Goal: Navigation & Orientation: Find specific page/section

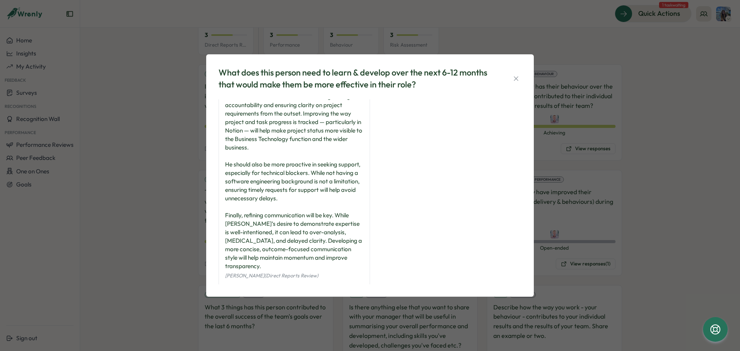
scroll to position [20, 0]
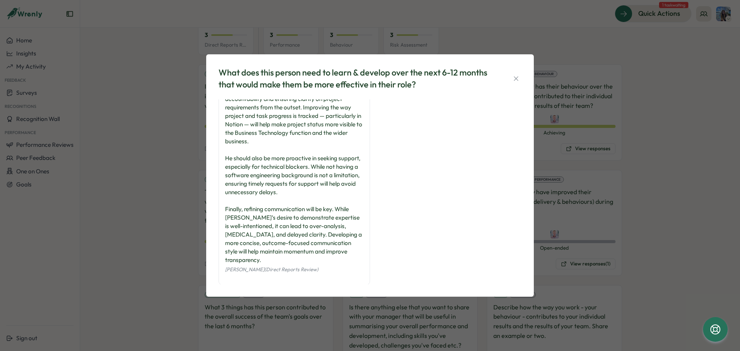
click at [518, 81] on icon "button" at bounding box center [516, 78] width 4 height 4
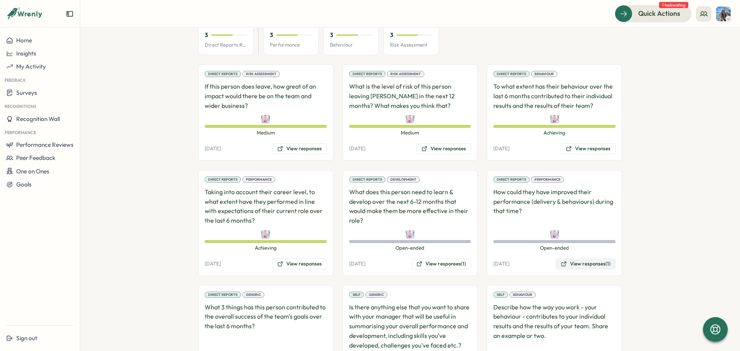
click at [593, 259] on button "View responses (1)" at bounding box center [586, 264] width 60 height 11
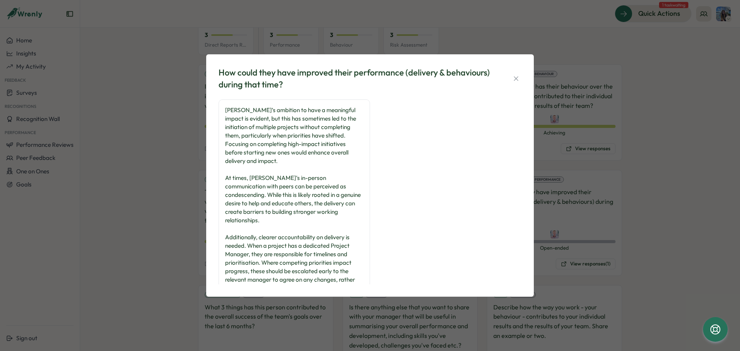
scroll to position [28, 0]
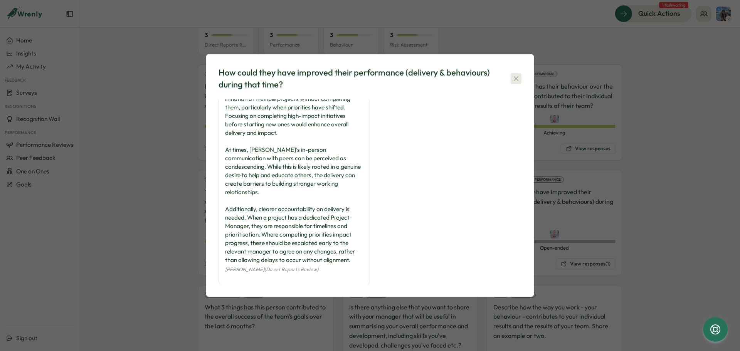
click at [516, 81] on icon "button" at bounding box center [516, 79] width 8 height 8
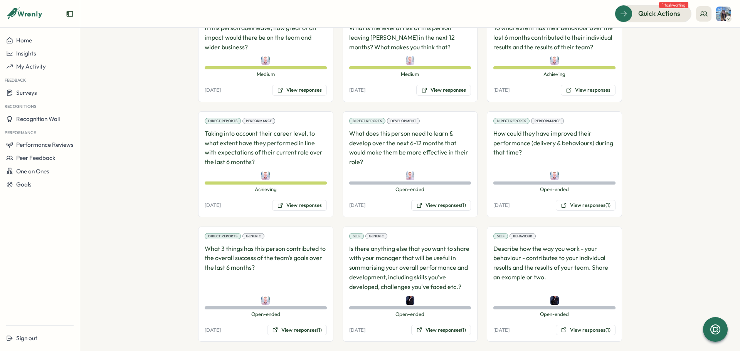
scroll to position [578, 0]
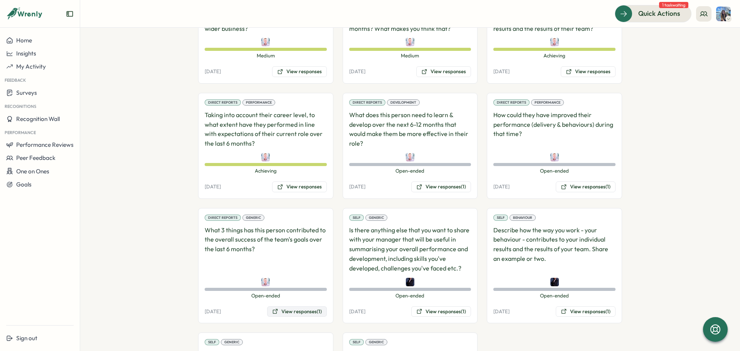
click at [288, 306] on button "View responses (1)" at bounding box center [297, 311] width 60 height 11
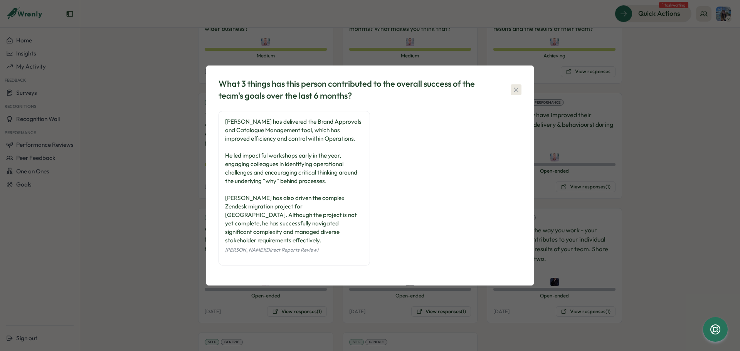
click at [515, 94] on icon "button" at bounding box center [516, 90] width 8 height 8
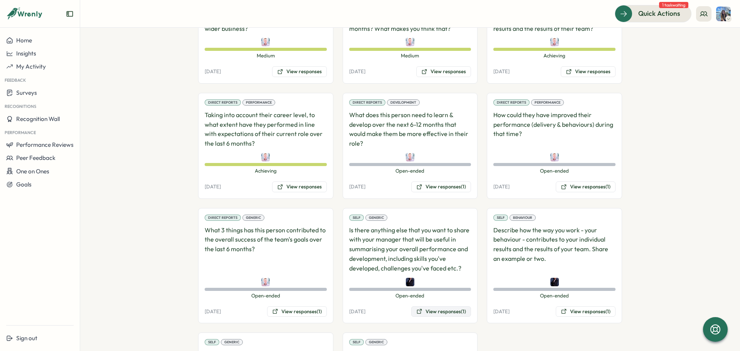
click at [439, 306] on button "View responses (1)" at bounding box center [441, 311] width 60 height 11
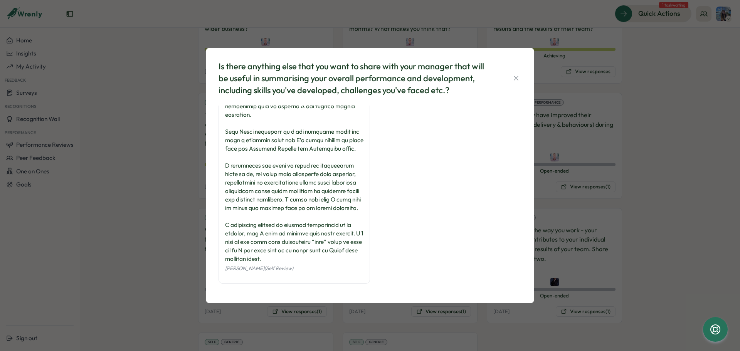
scroll to position [96, 0]
click at [516, 77] on icon "button" at bounding box center [516, 78] width 8 height 8
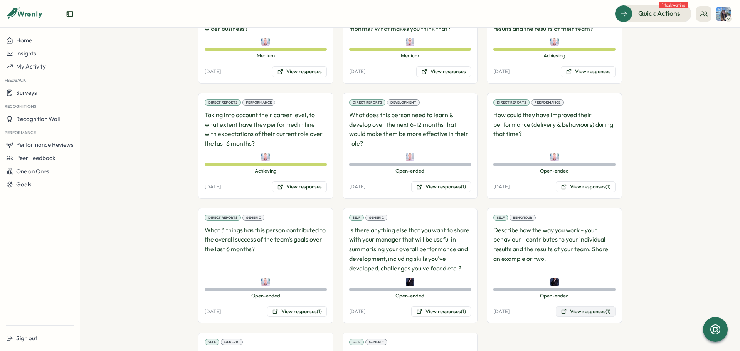
click at [593, 306] on button "View responses (1)" at bounding box center [586, 311] width 60 height 11
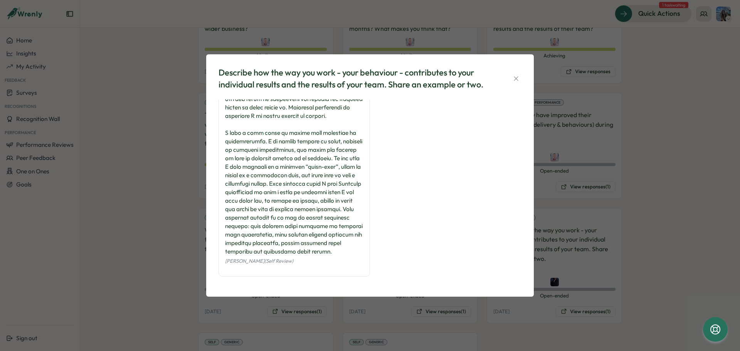
scroll to position [130, 0]
click at [516, 75] on icon "button" at bounding box center [516, 79] width 8 height 8
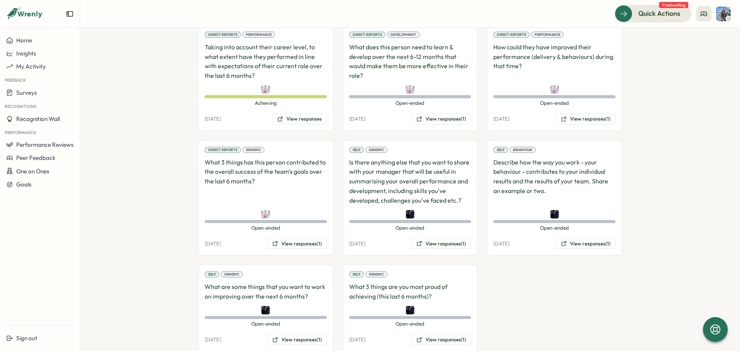
scroll to position [648, 0]
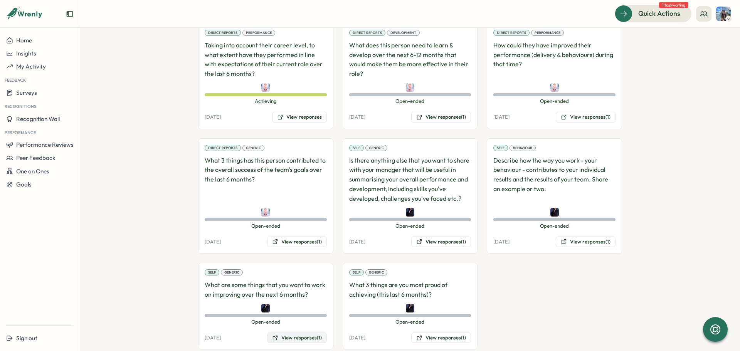
click at [294, 332] on button "View responses (1)" at bounding box center [297, 337] width 60 height 11
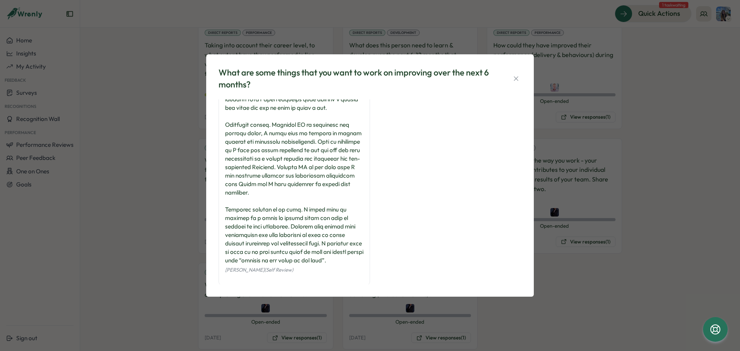
scroll to position [62, 0]
click at [517, 79] on icon "button" at bounding box center [516, 79] width 8 height 8
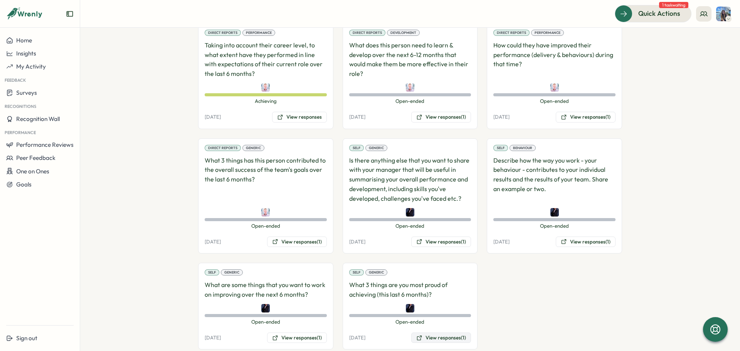
click at [430, 332] on button "View responses (1)" at bounding box center [441, 337] width 60 height 11
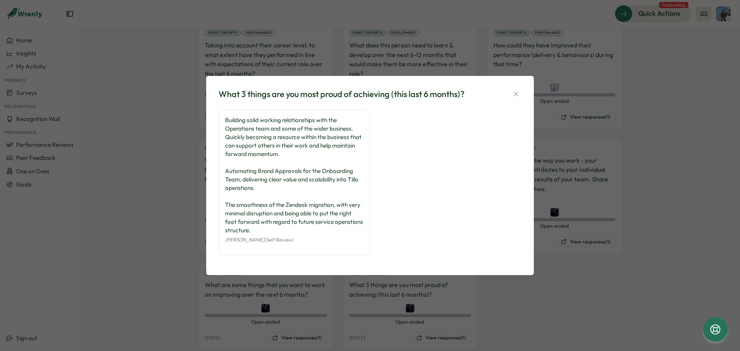
click at [519, 92] on icon "button" at bounding box center [516, 94] width 8 height 8
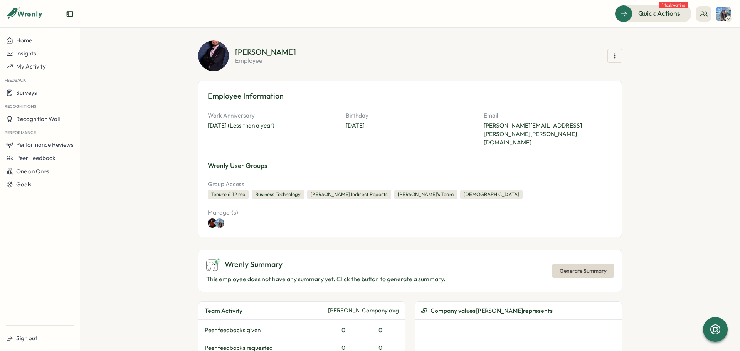
scroll to position [0, 0]
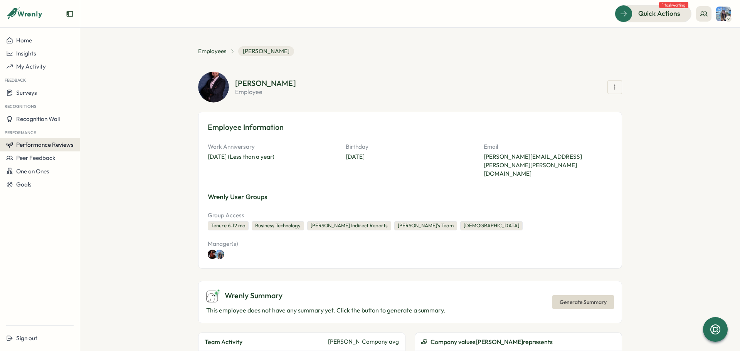
click at [42, 148] on span "Performance Reviews" at bounding box center [44, 144] width 57 height 7
click at [208, 50] on span "Employees" at bounding box center [212, 51] width 29 height 8
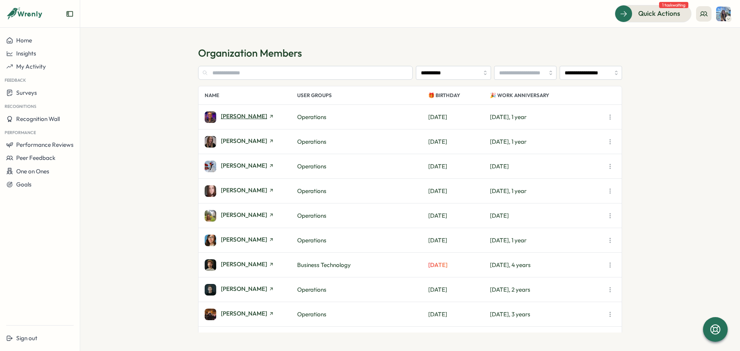
click at [222, 118] on span "[PERSON_NAME]" at bounding box center [244, 116] width 46 height 6
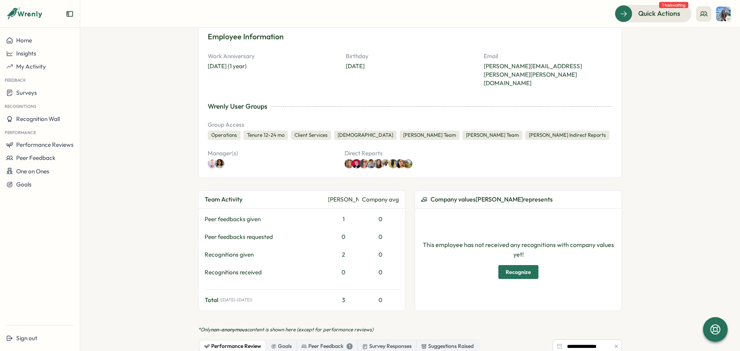
scroll to position [5, 0]
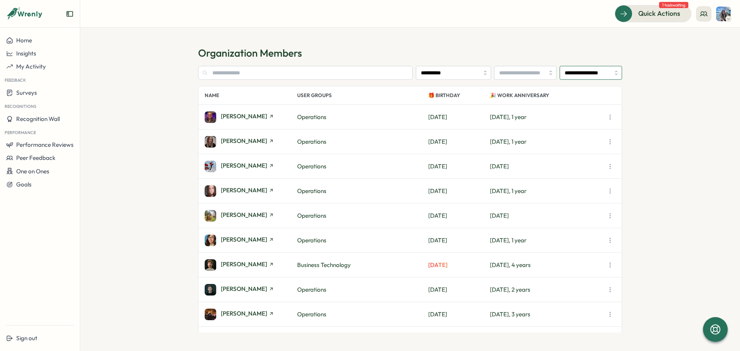
click at [588, 70] on input "**********" at bounding box center [590, 73] width 62 height 14
click at [30, 66] on span "My Activity" at bounding box center [31, 66] width 30 height 7
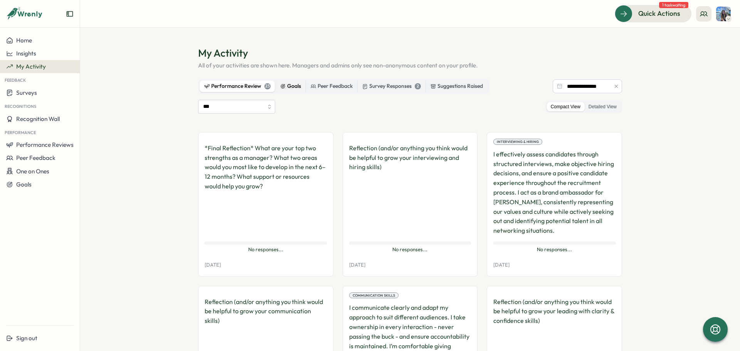
click at [292, 84] on div "Goals" at bounding box center [290, 86] width 21 height 8
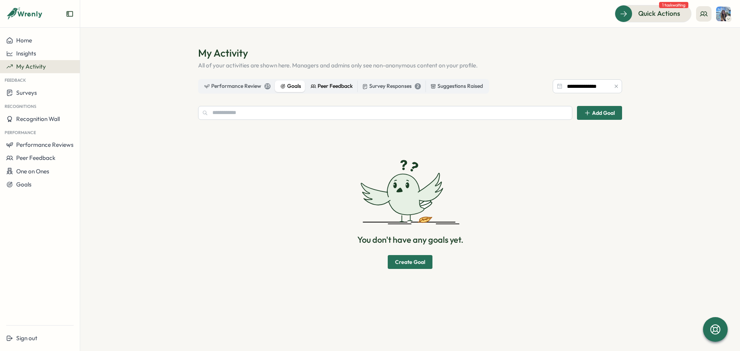
click at [321, 86] on div "Peer Feedback" at bounding box center [332, 86] width 42 height 8
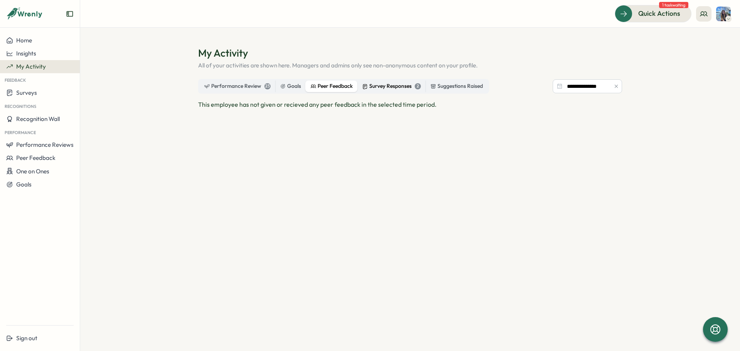
click at [392, 87] on div "Survey Responses 2" at bounding box center [391, 86] width 59 height 8
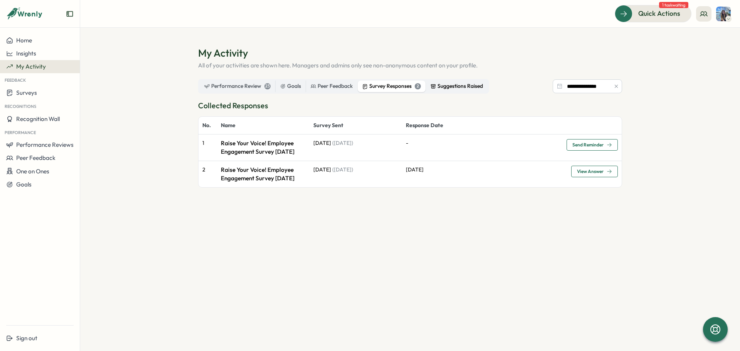
click at [445, 89] on div "Suggestions Raised" at bounding box center [456, 86] width 52 height 8
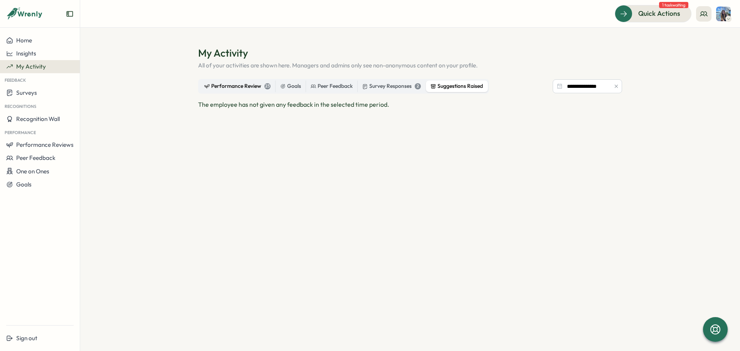
click at [258, 86] on div "Performance Review 23" at bounding box center [237, 86] width 66 height 8
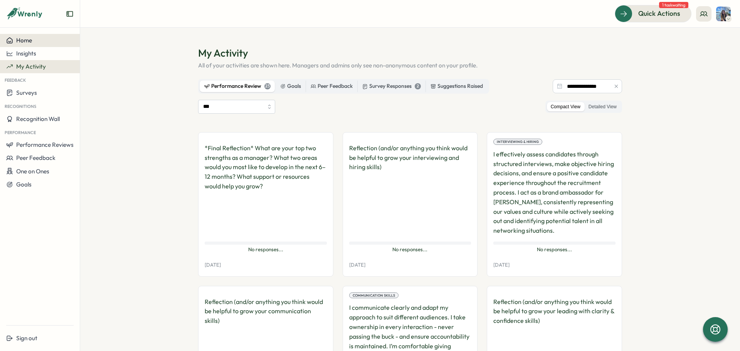
click at [32, 39] on div "Home" at bounding box center [39, 40] width 67 height 7
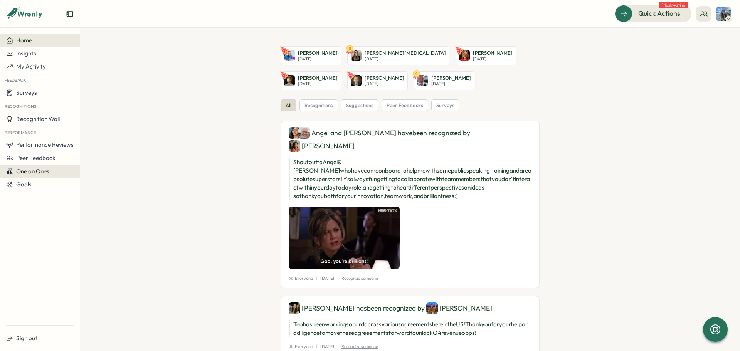
click at [37, 170] on span "One on Ones" at bounding box center [32, 171] width 33 height 7
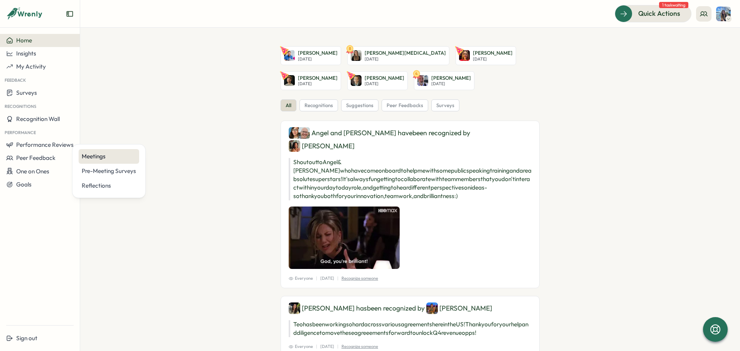
click at [96, 158] on div "Meetings" at bounding box center [109, 156] width 54 height 8
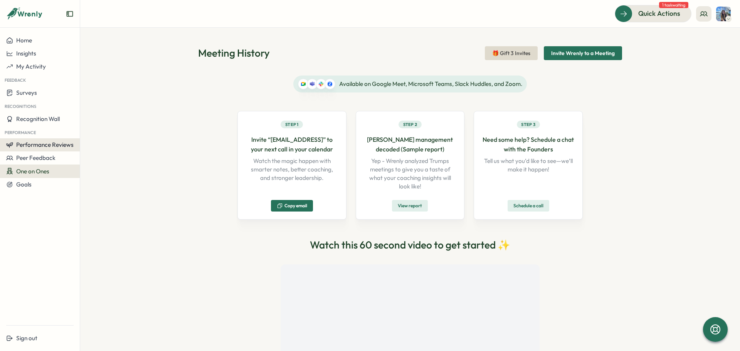
click at [35, 145] on span "Performance Reviews" at bounding box center [44, 144] width 57 height 7
click at [102, 138] on div "Reviews" at bounding box center [93, 137] width 22 height 8
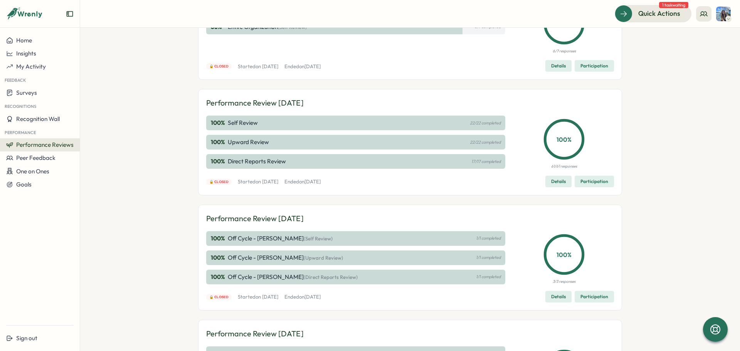
scroll to position [116, 0]
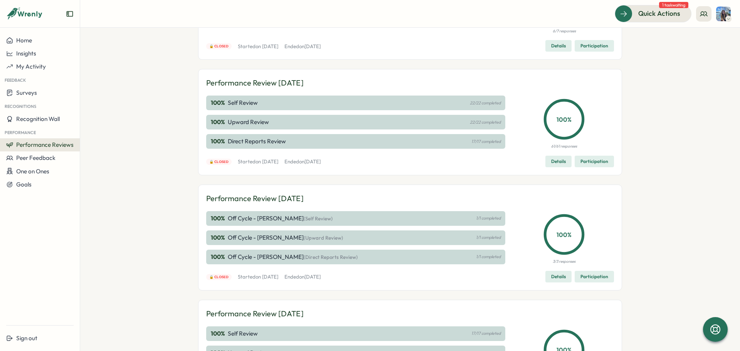
click at [561, 164] on span "Details" at bounding box center [558, 161] width 15 height 11
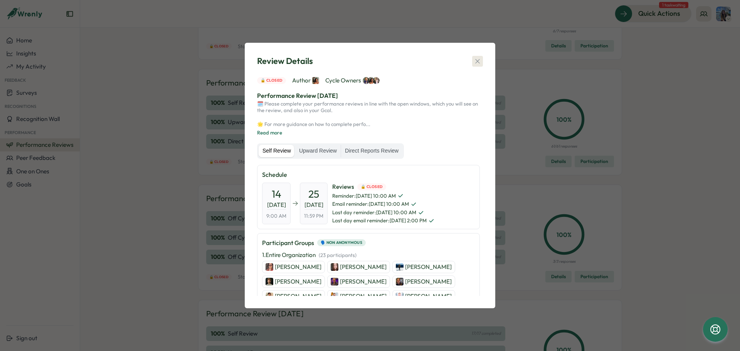
click at [478, 59] on icon "button" at bounding box center [477, 61] width 8 height 8
